Goal: Task Accomplishment & Management: Manage account settings

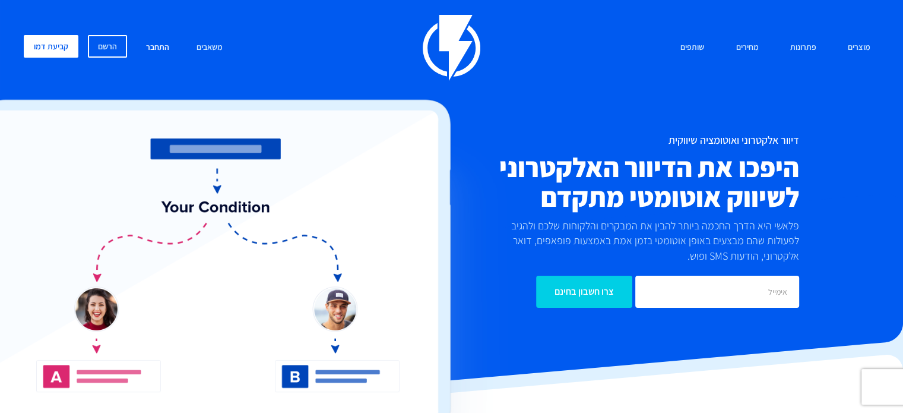
click at [169, 46] on link "התחבר" at bounding box center [157, 48] width 41 height 26
click at [161, 43] on link "התחבר" at bounding box center [157, 48] width 41 height 26
click at [161, 47] on link "התחבר" at bounding box center [157, 48] width 41 height 26
click at [159, 53] on link "התחבר" at bounding box center [157, 48] width 41 height 26
click at [170, 44] on link "התחבר" at bounding box center [157, 48] width 41 height 26
